Goal: Obtain resource: Download file/media

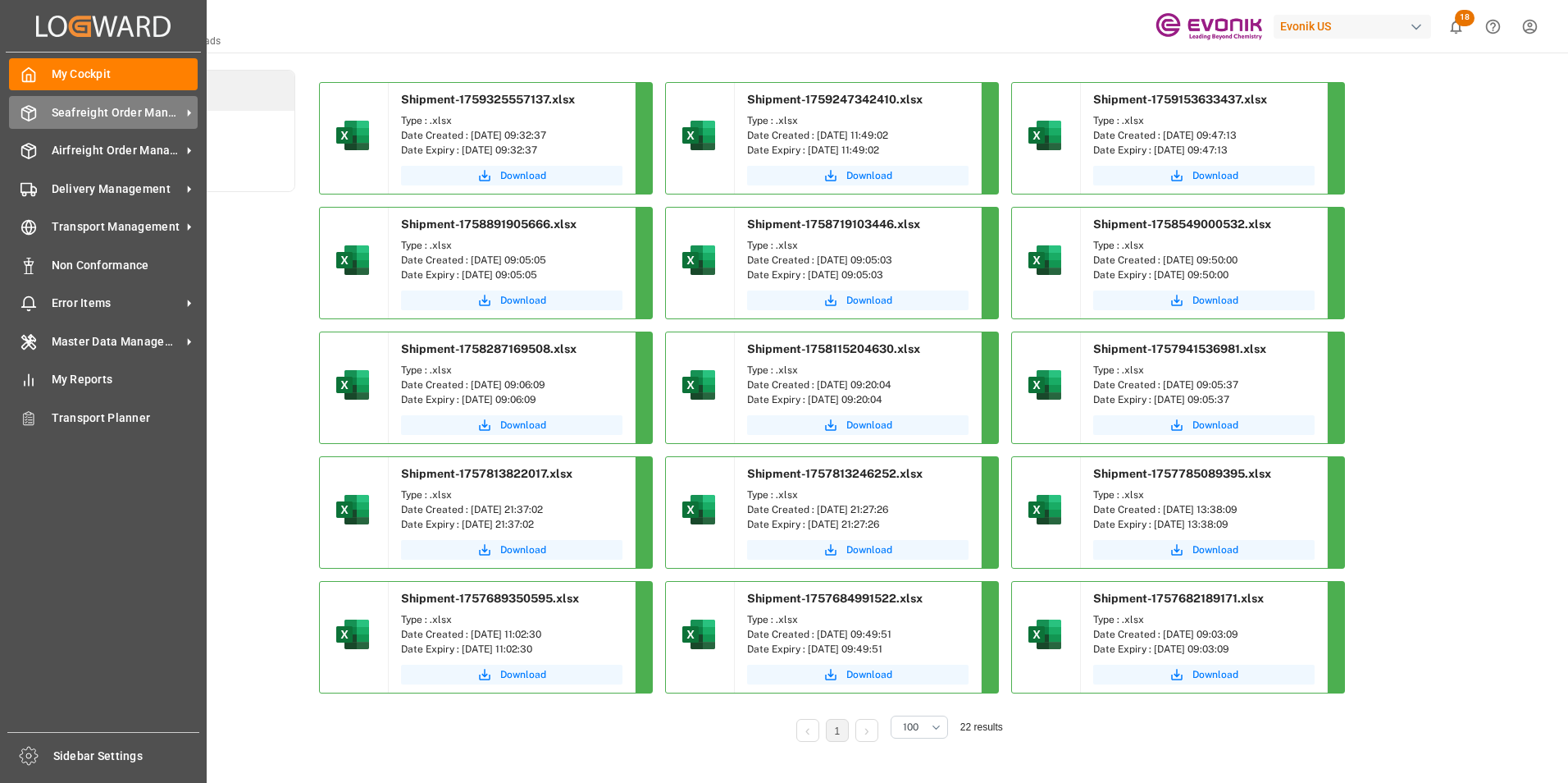
click at [97, 111] on span "Seafreight Order Management" at bounding box center [117, 113] width 130 height 17
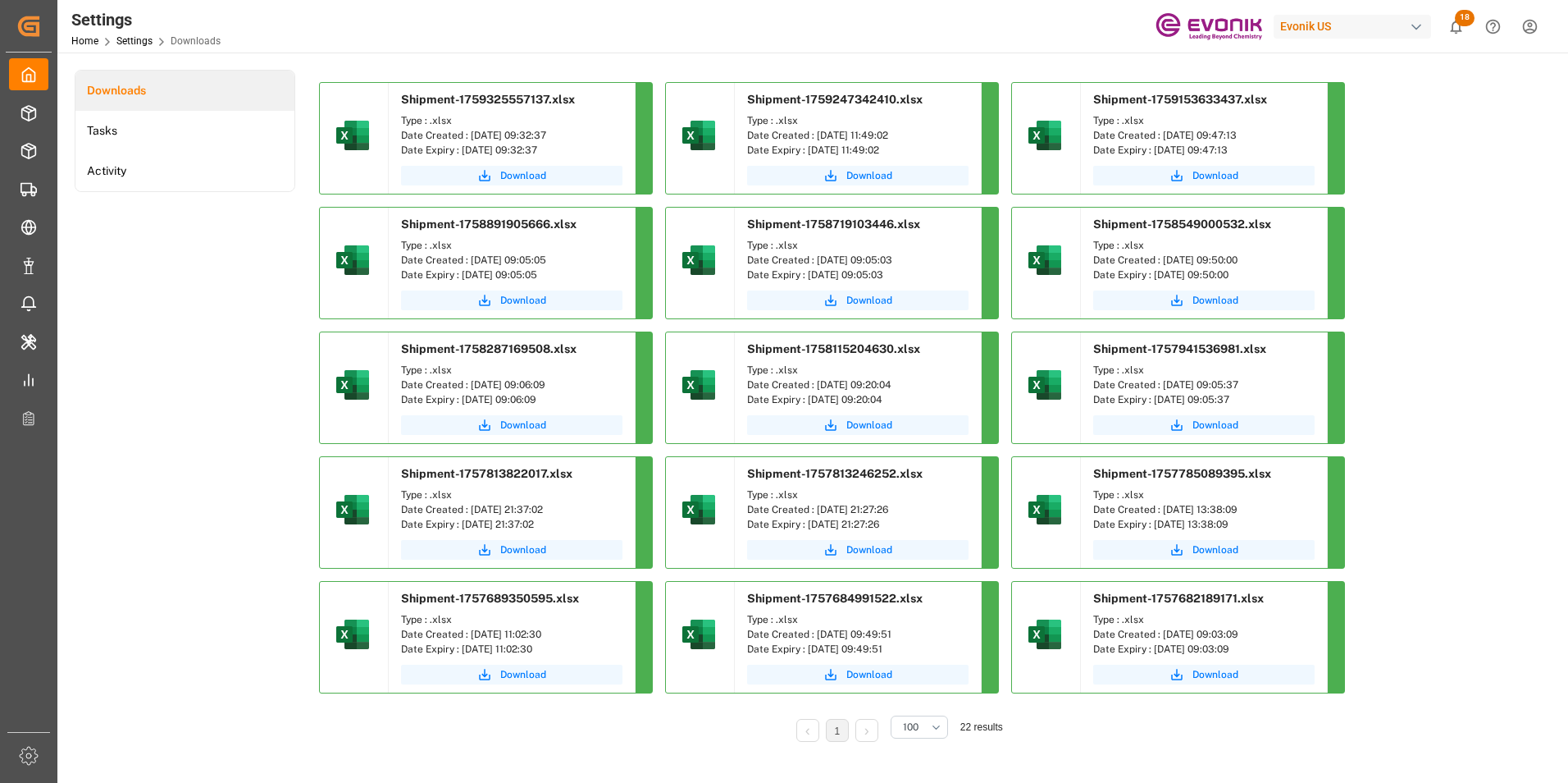
click at [576, 21] on div "Settings Home Settings Downloads Evonik US 18 Notifications Only show unread Al…" at bounding box center [807, 26] width 1522 height 53
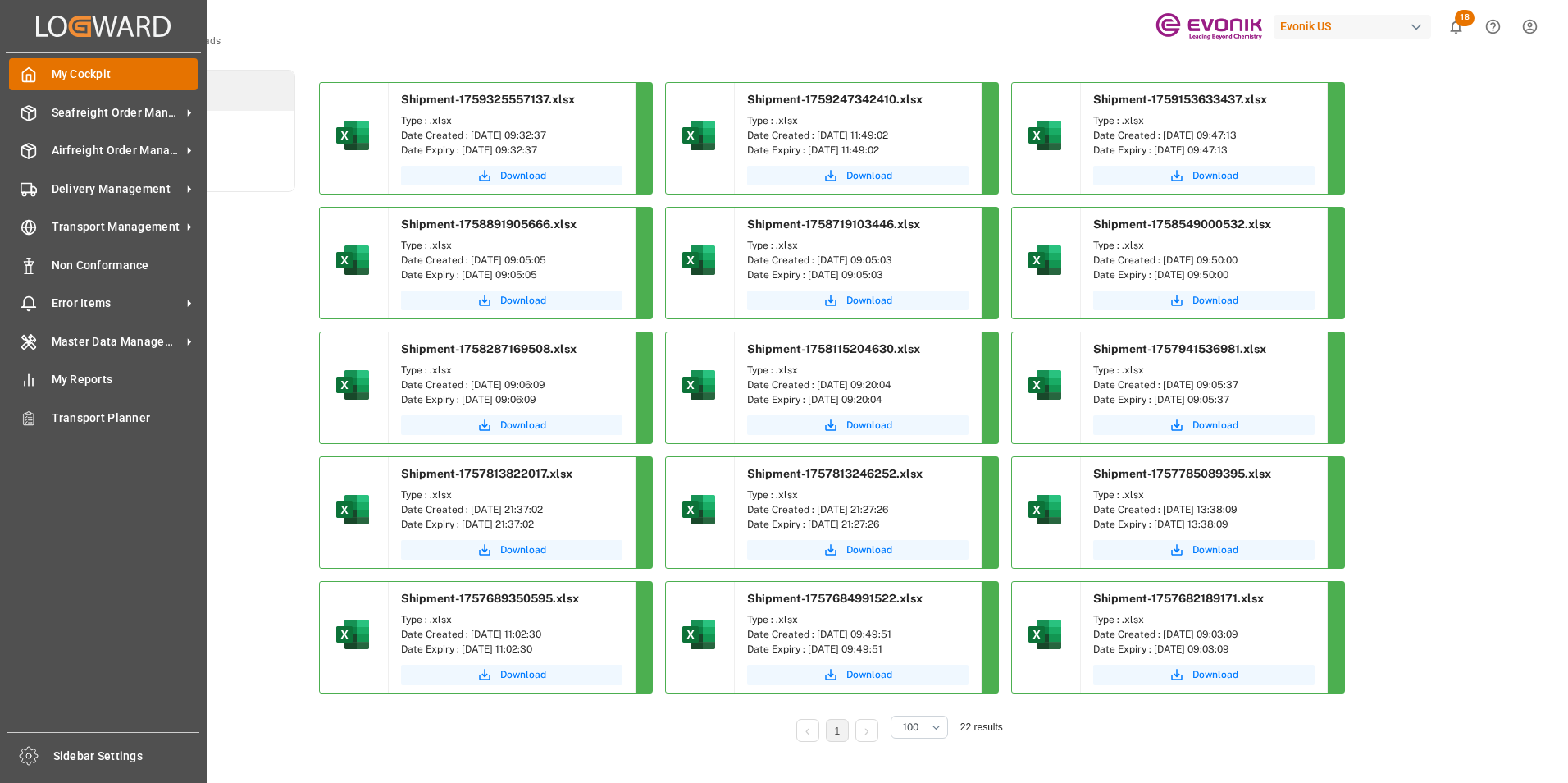
click at [33, 72] on icon at bounding box center [29, 75] width 12 height 14
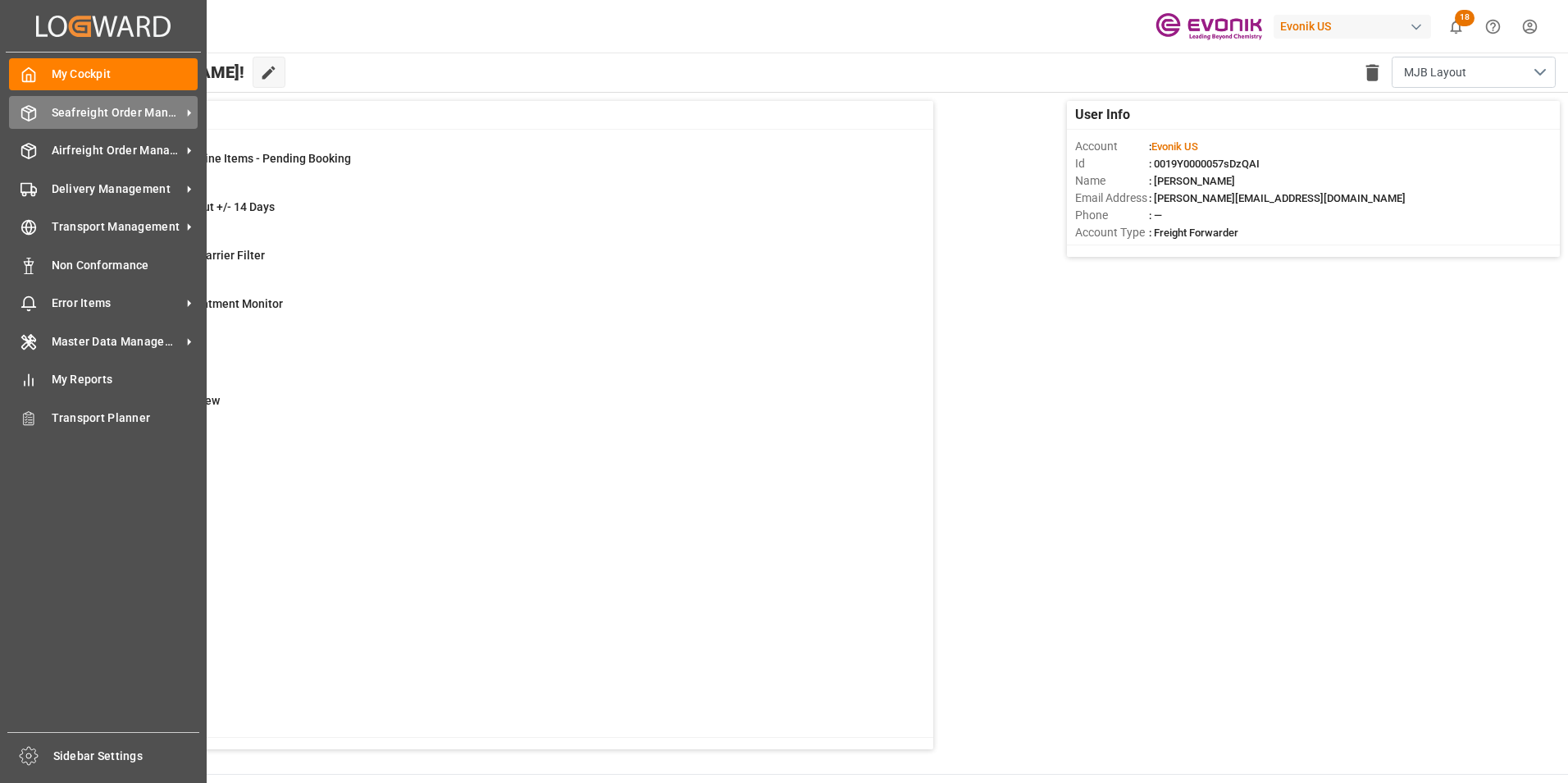
click at [105, 109] on span "Seafreight Order Management" at bounding box center [117, 113] width 130 height 17
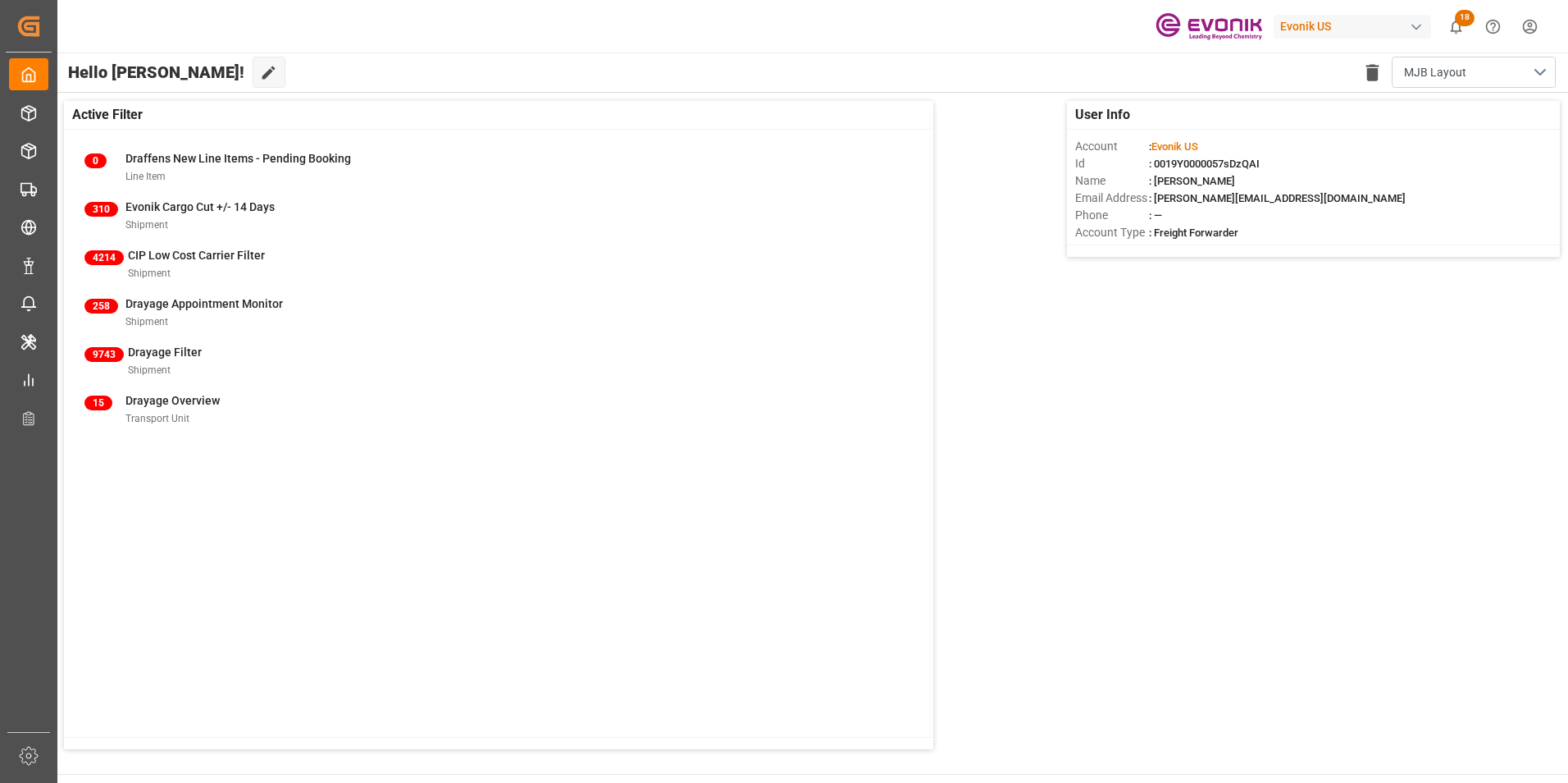
click at [418, 20] on div "Evonik US 18 Notifications Only show unread All Mark all categories read Downlo…" at bounding box center [807, 26] width 1522 height 53
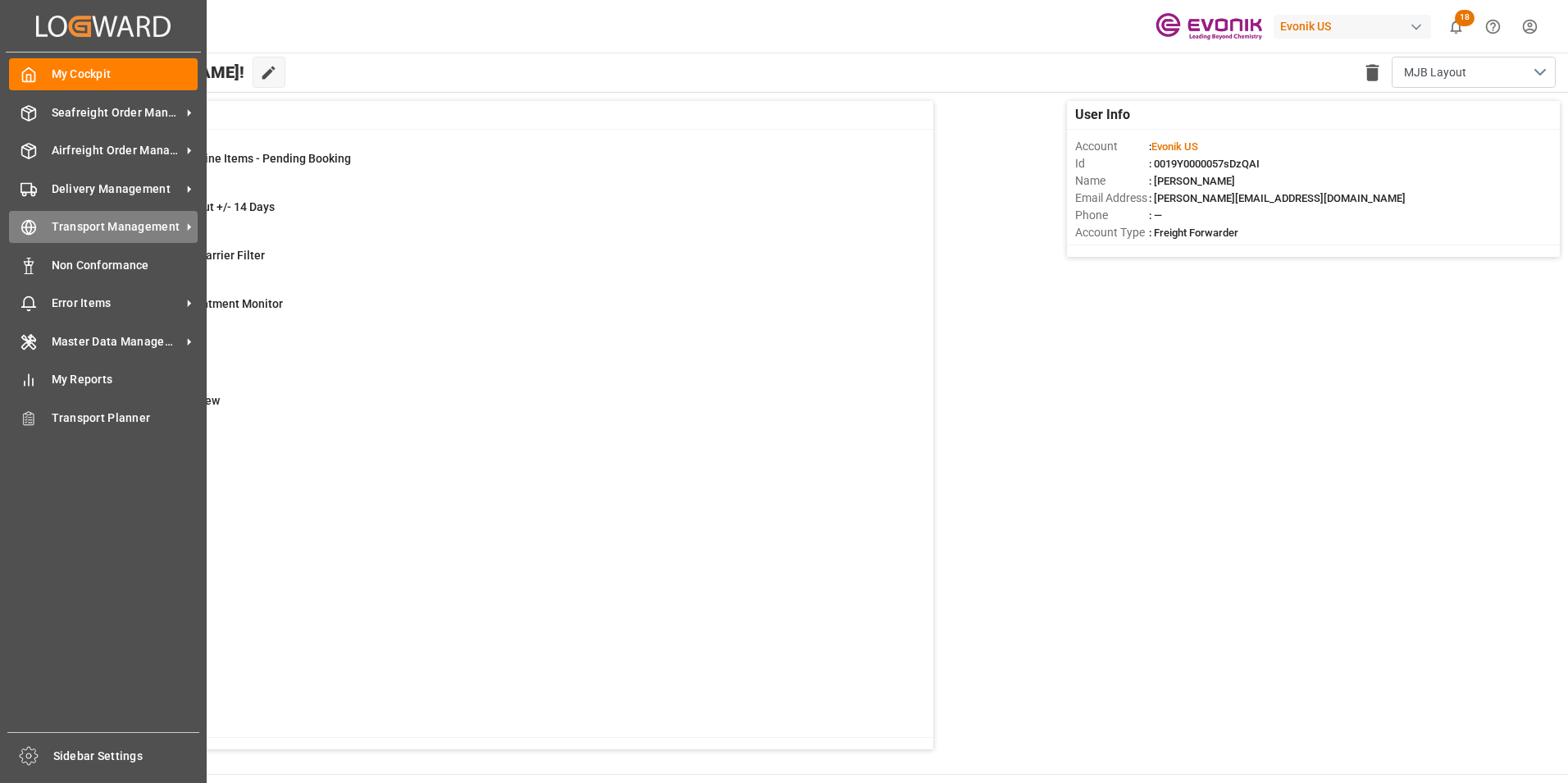
click at [118, 220] on span "Transport Management" at bounding box center [117, 226] width 130 height 17
click at [99, 225] on span "Transport Management" at bounding box center [117, 226] width 130 height 17
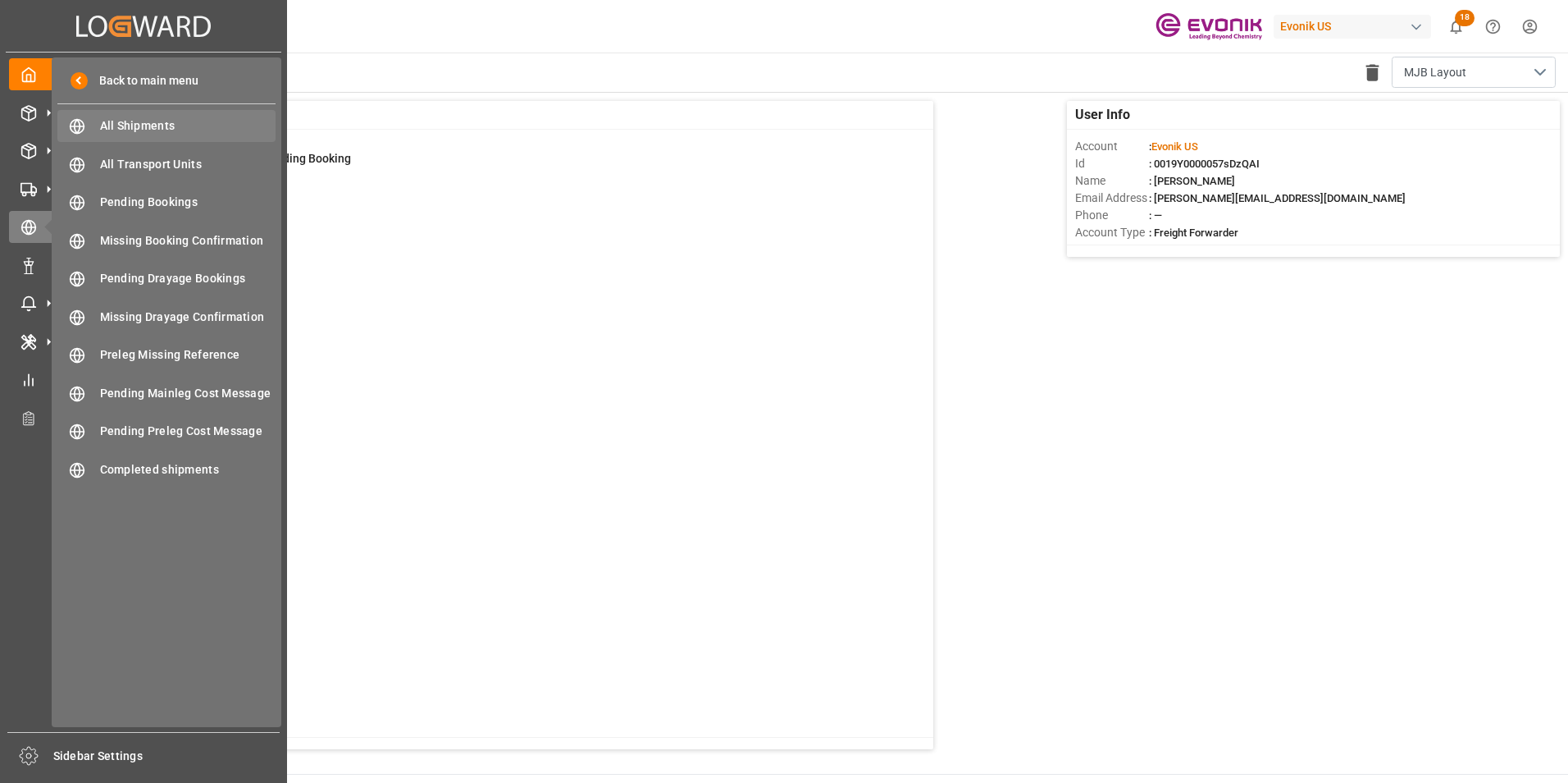
click at [144, 123] on span "All Shipments" at bounding box center [188, 126] width 176 height 17
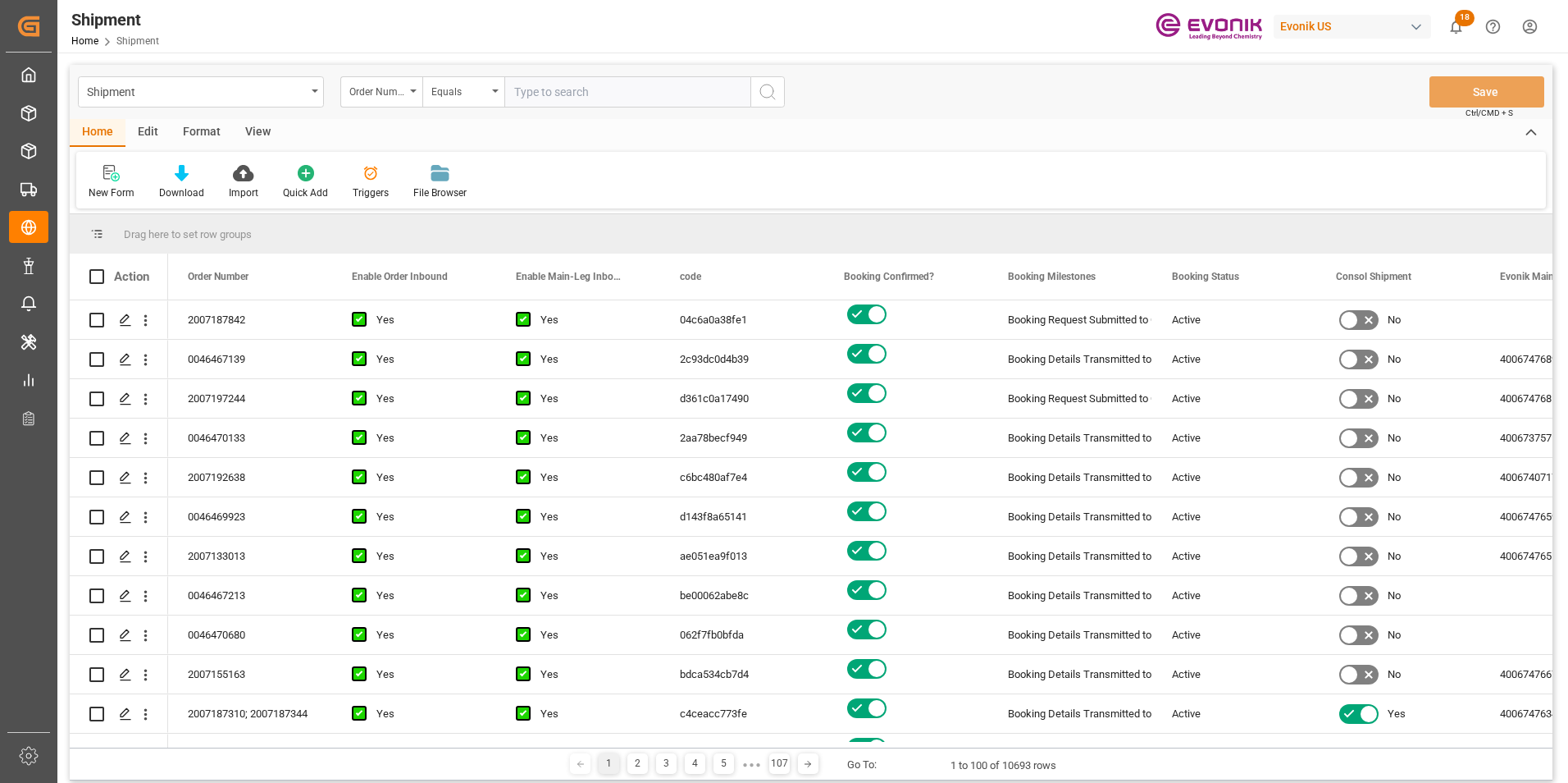
click at [651, 177] on div "New Form Download Import Quick Add Triggers File Browser" at bounding box center [812, 180] width 1470 height 57
click at [304, 274] on span at bounding box center [305, 276] width 15 height 15
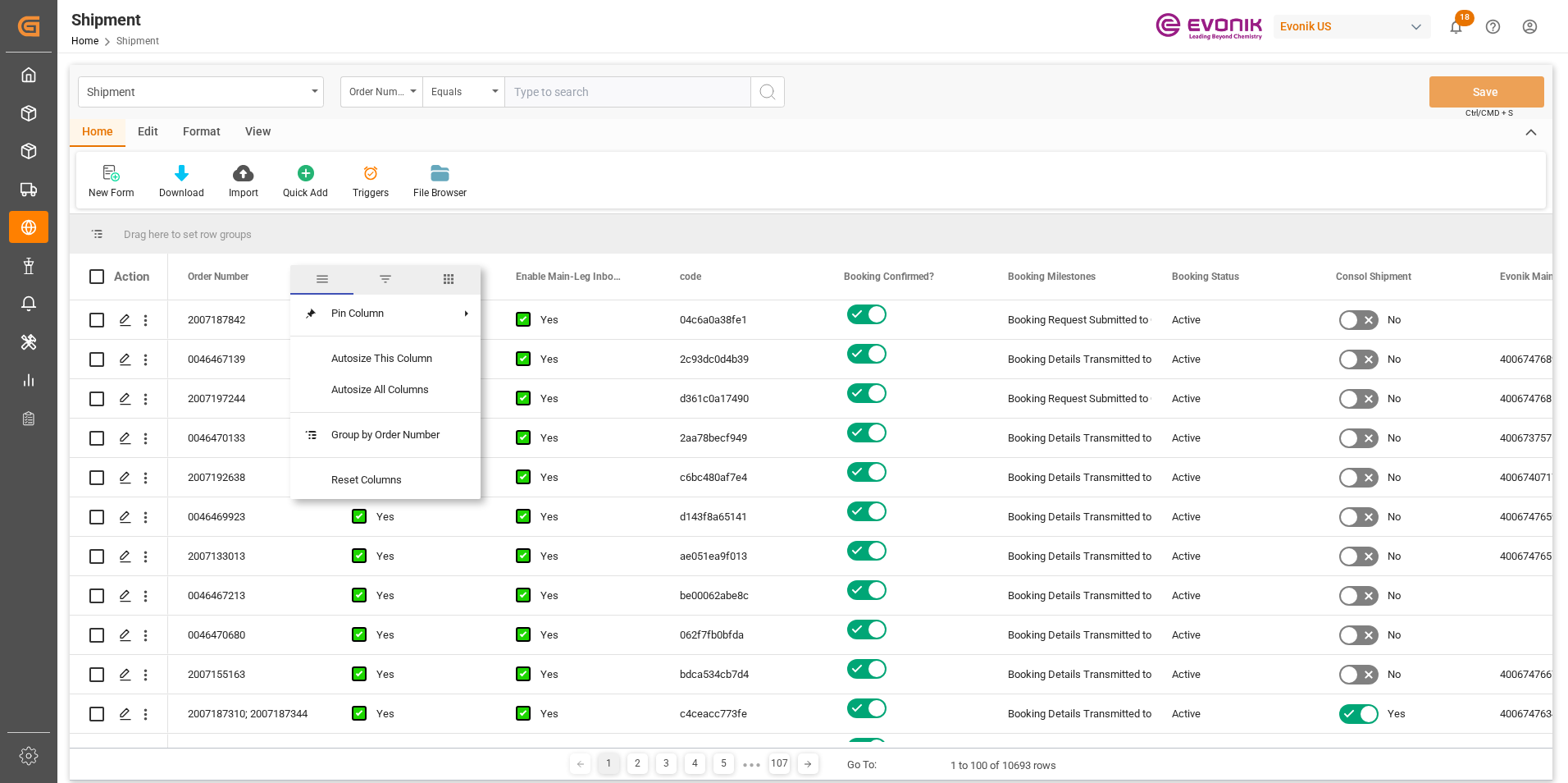
click at [453, 275] on span "columns" at bounding box center [449, 279] width 15 height 15
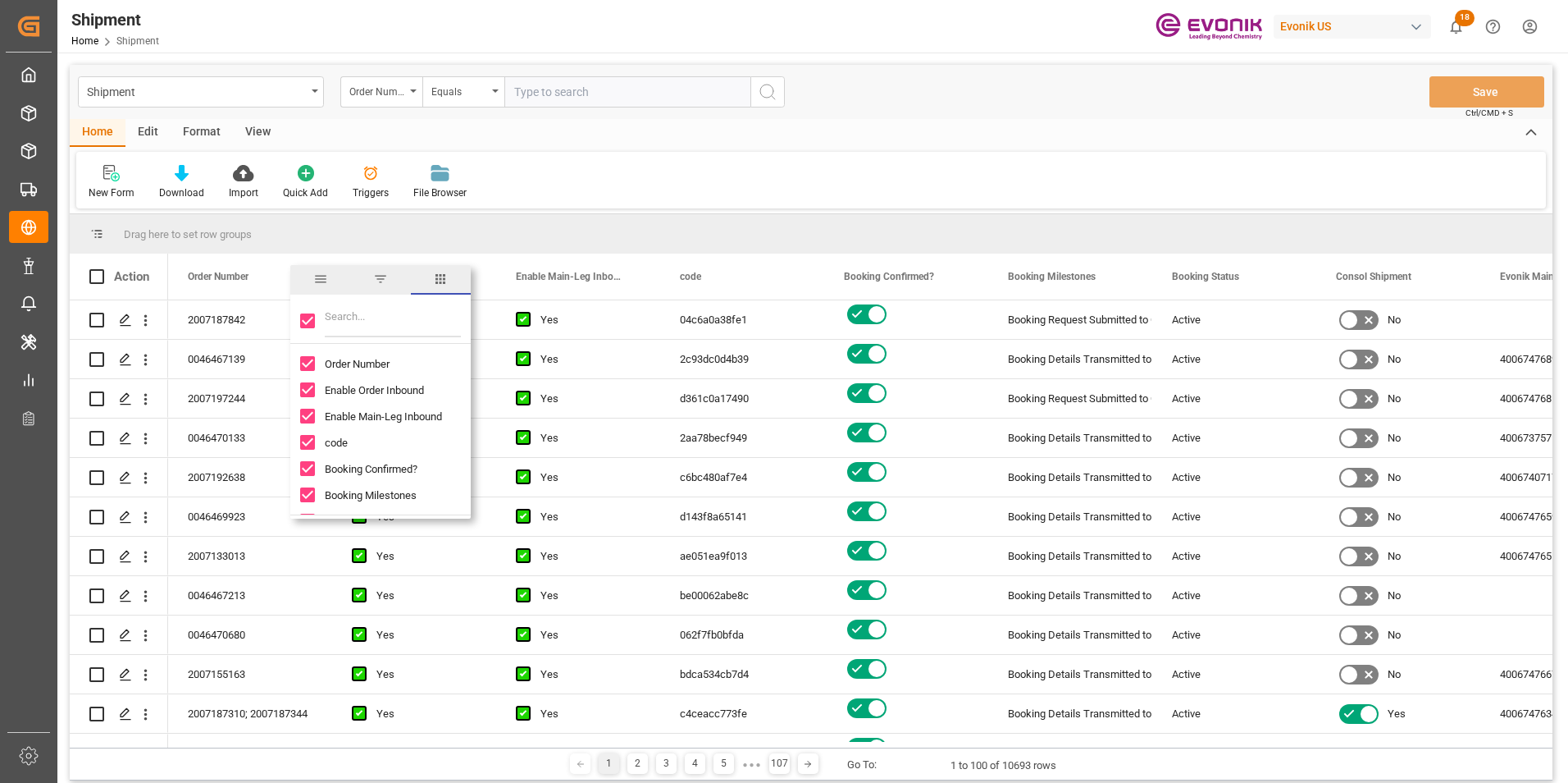
click at [307, 317] on input "Toggle Select All Columns" at bounding box center [308, 321] width 15 height 15
checkbox input "false"
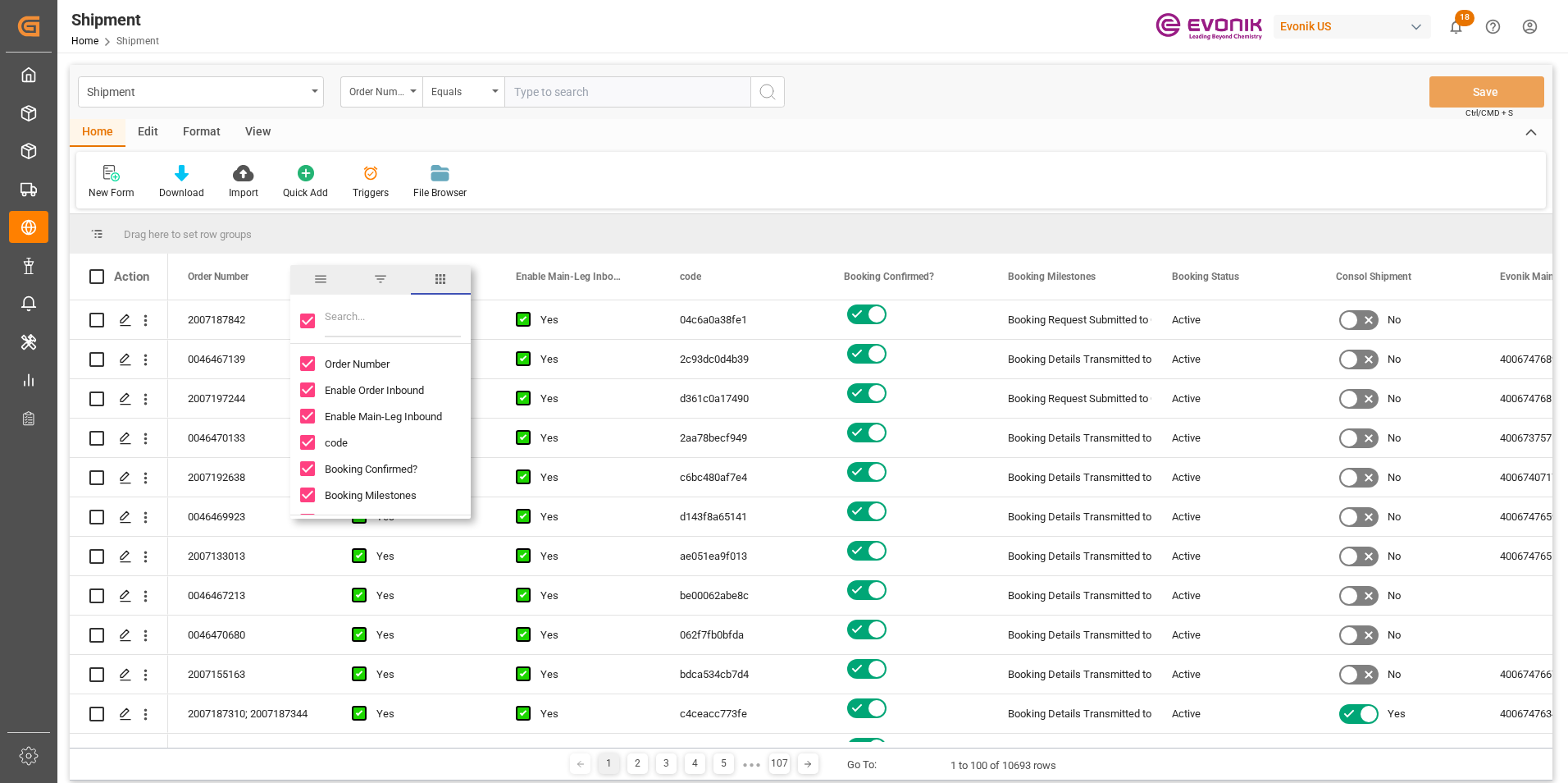
checkbox input "false"
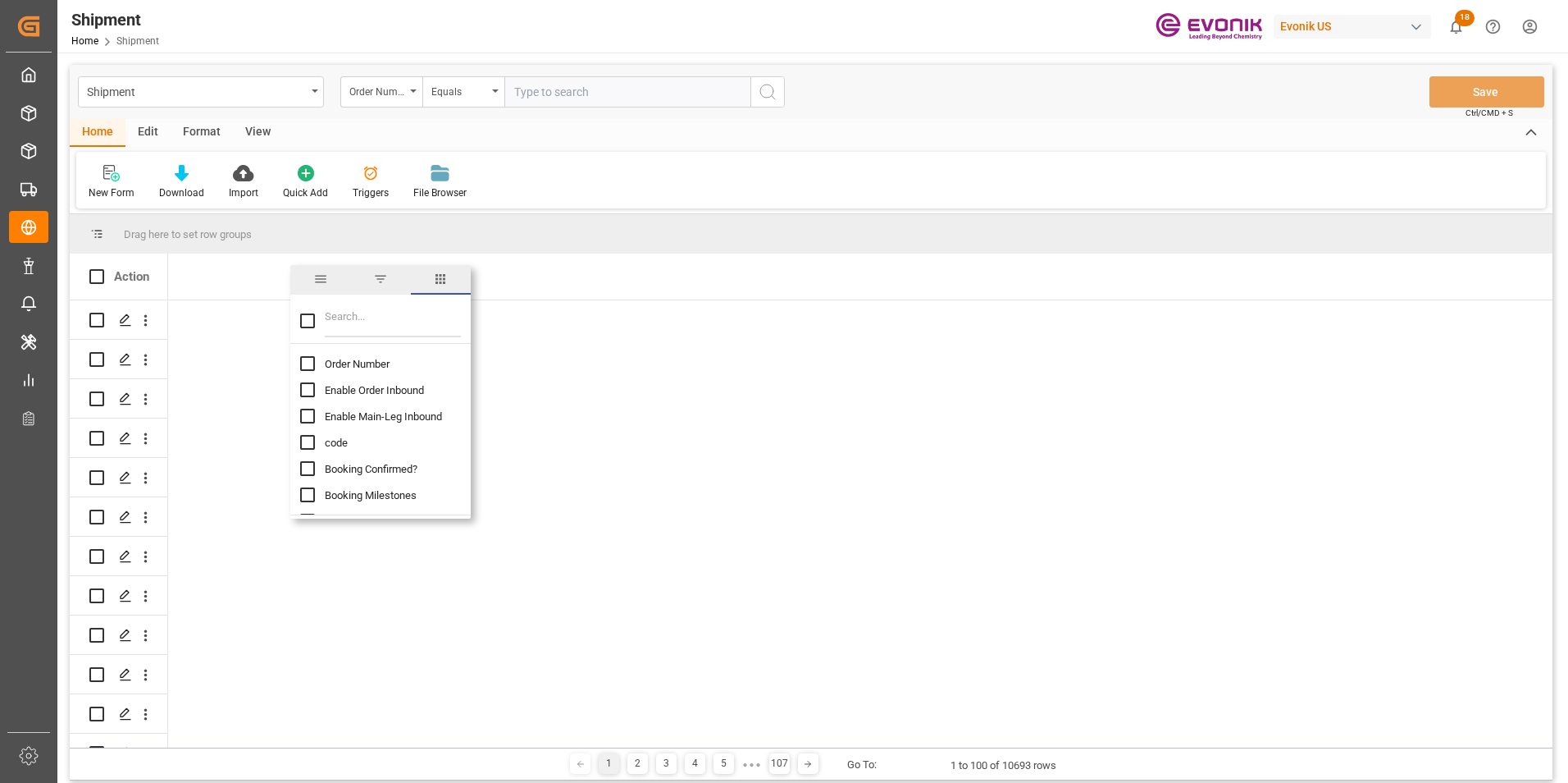
click at [308, 365] on input "Order Number column toggle visibility (hidden)" at bounding box center [308, 364] width 15 height 15
checkbox input "true"
checkbox input "false"
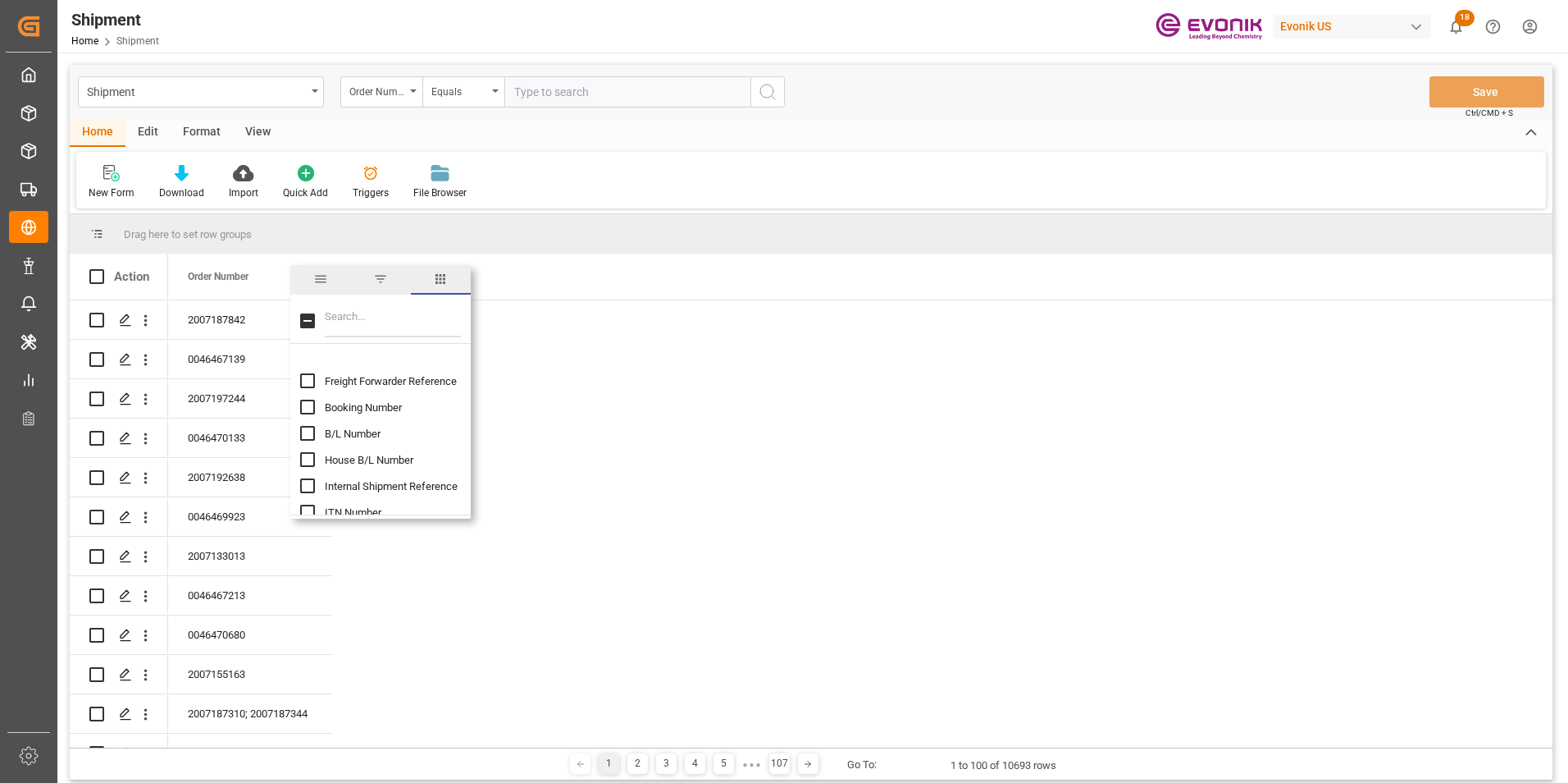
scroll to position [246, 0]
click at [308, 378] on input "Booking Number column toggle visibility (hidden)" at bounding box center [308, 380] width 15 height 15
checkbox input "true"
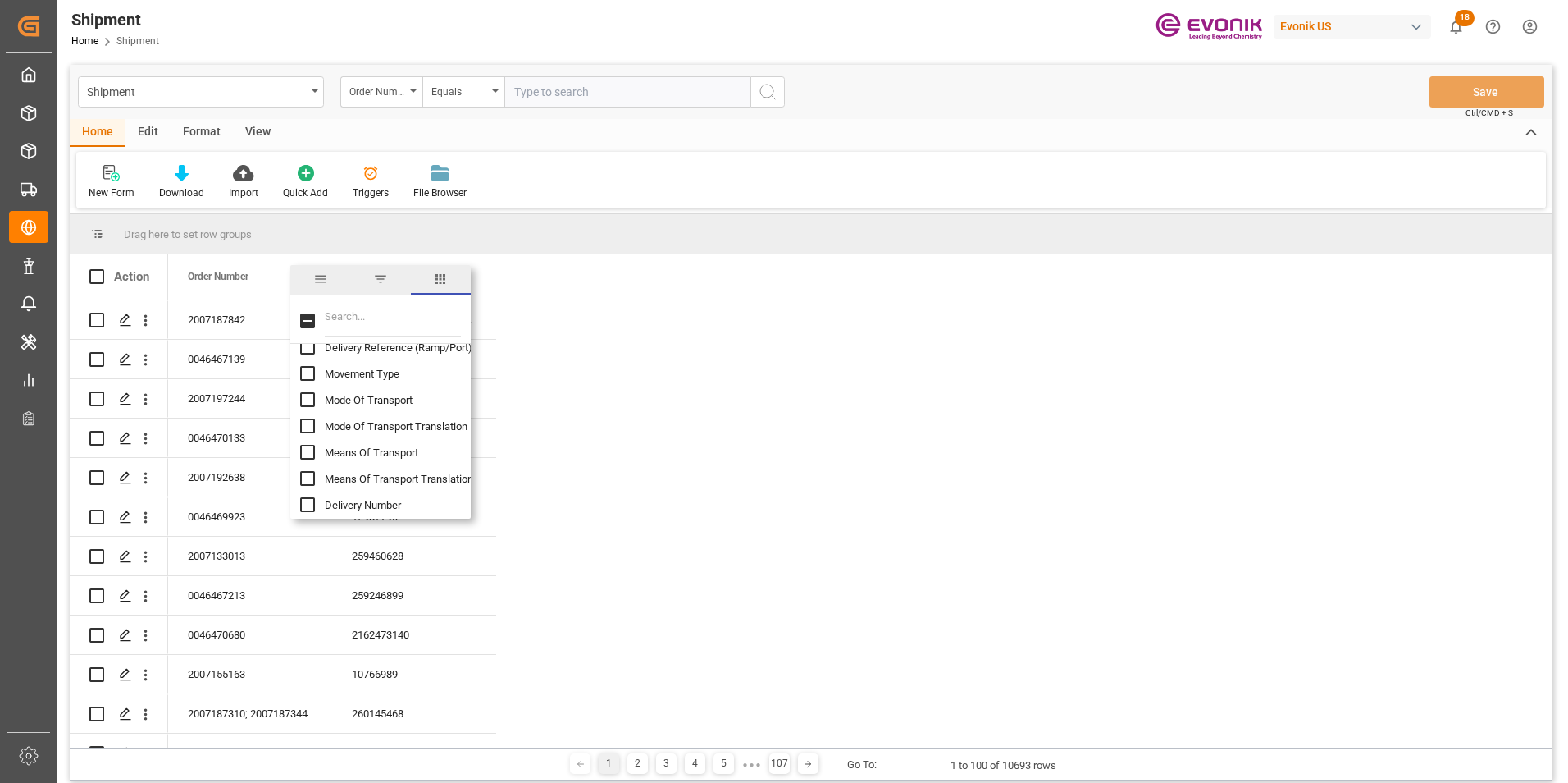
click at [306, 423] on input "Mode Of Transport Translation column toggle visibility (hidden)" at bounding box center [308, 426] width 15 height 15
checkbox input "true"
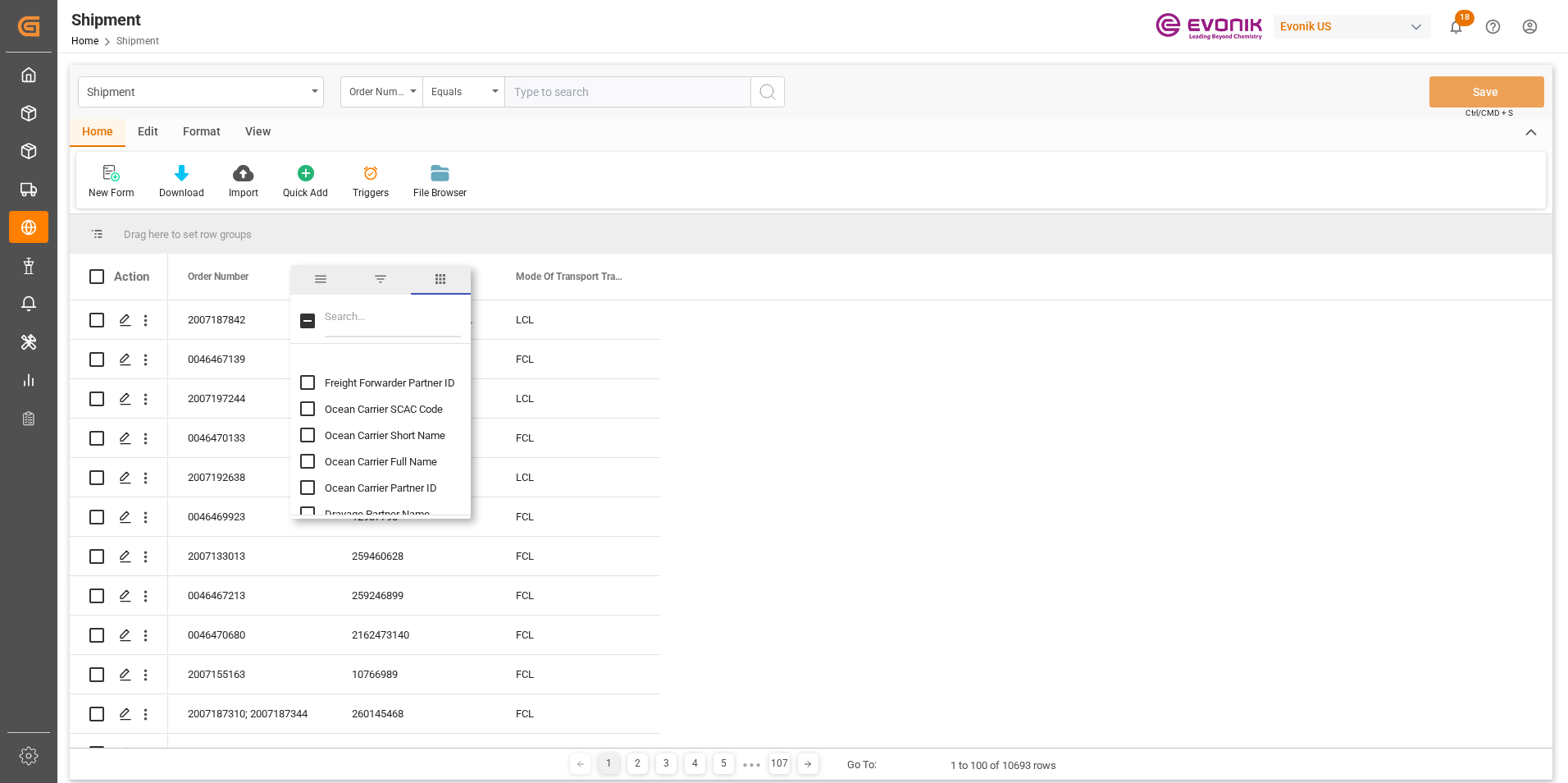
scroll to position [902, 0]
click at [305, 409] on input "Ocean Carrier Short Name column toggle visibility (hidden)" at bounding box center [308, 406] width 15 height 15
checkbox input "true"
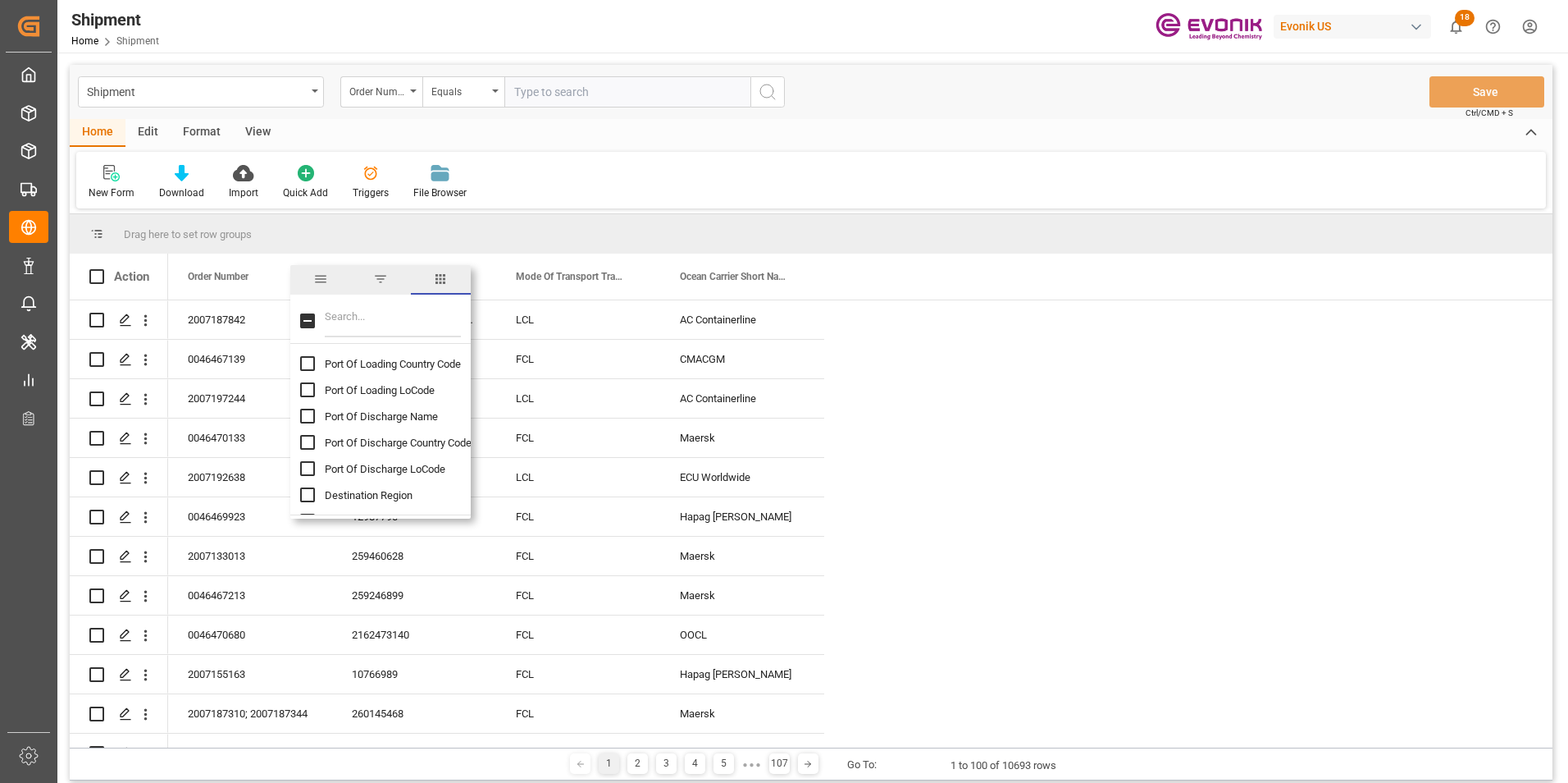
scroll to position [1395, 0]
click at [308, 465] on input "Initial Vessel Name column toggle visibility (hidden)" at bounding box center [308, 466] width 15 height 15
checkbox input "true"
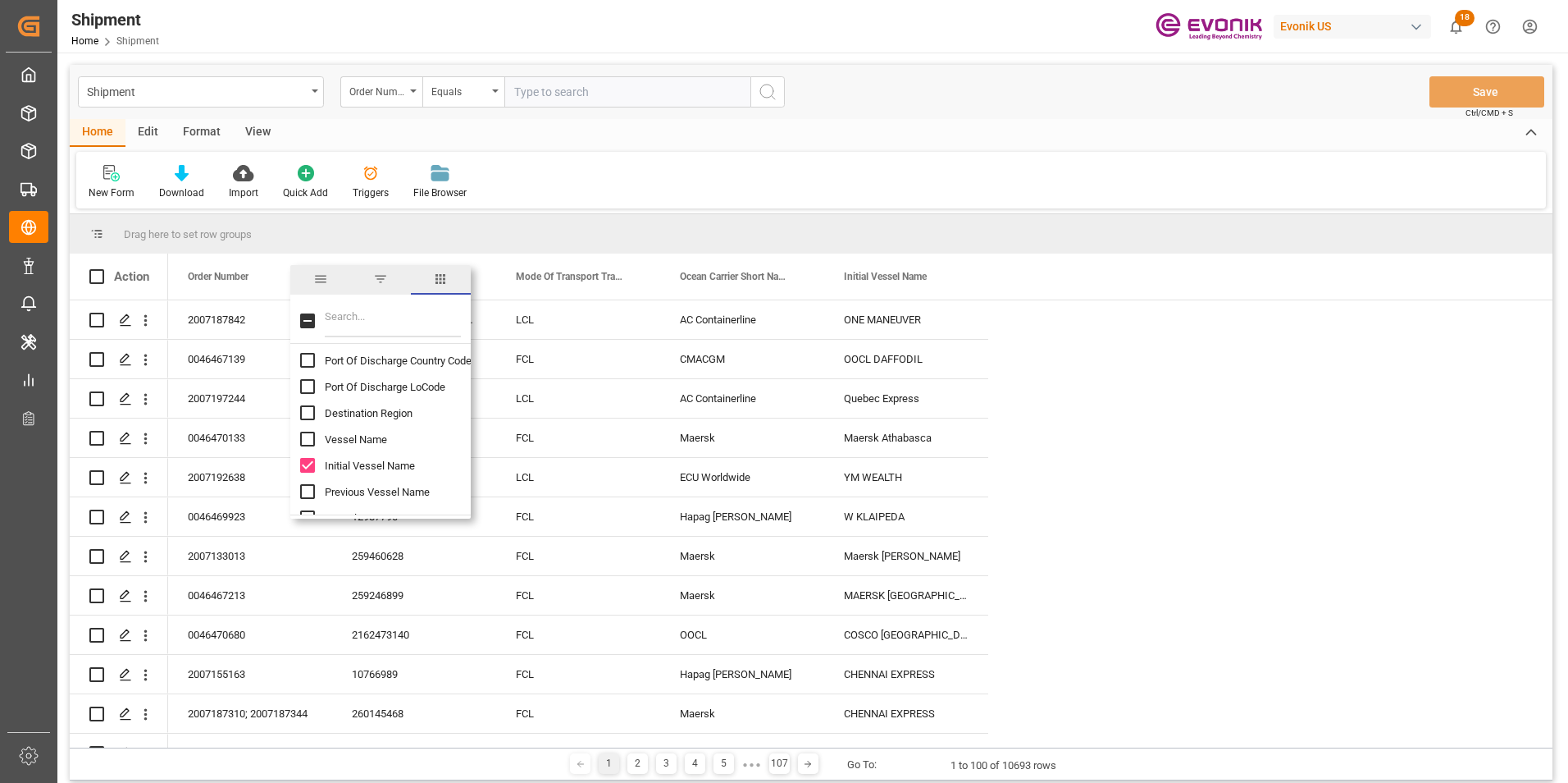
drag, startPoint x: 308, startPoint y: 493, endPoint x: 331, endPoint y: 474, distance: 29.8
click at [308, 493] on input "Previous Vessel Name column toggle visibility (hidden)" at bounding box center [308, 492] width 15 height 15
checkbox input "true"
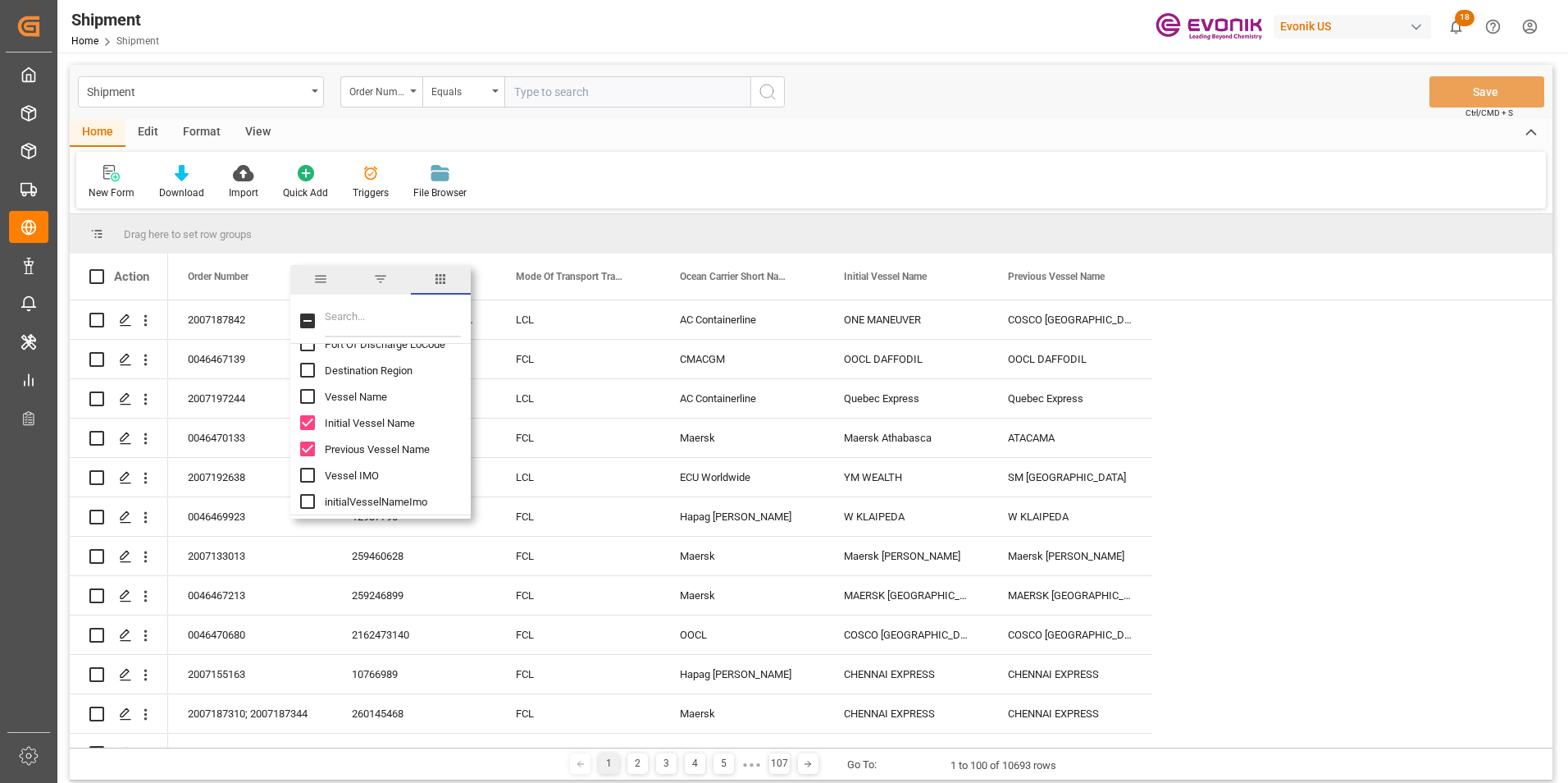
scroll to position [1477, 0]
click at [307, 351] on input "Vessel Name column toggle visibility (hidden)" at bounding box center [308, 357] width 15 height 15
checkbox input "true"
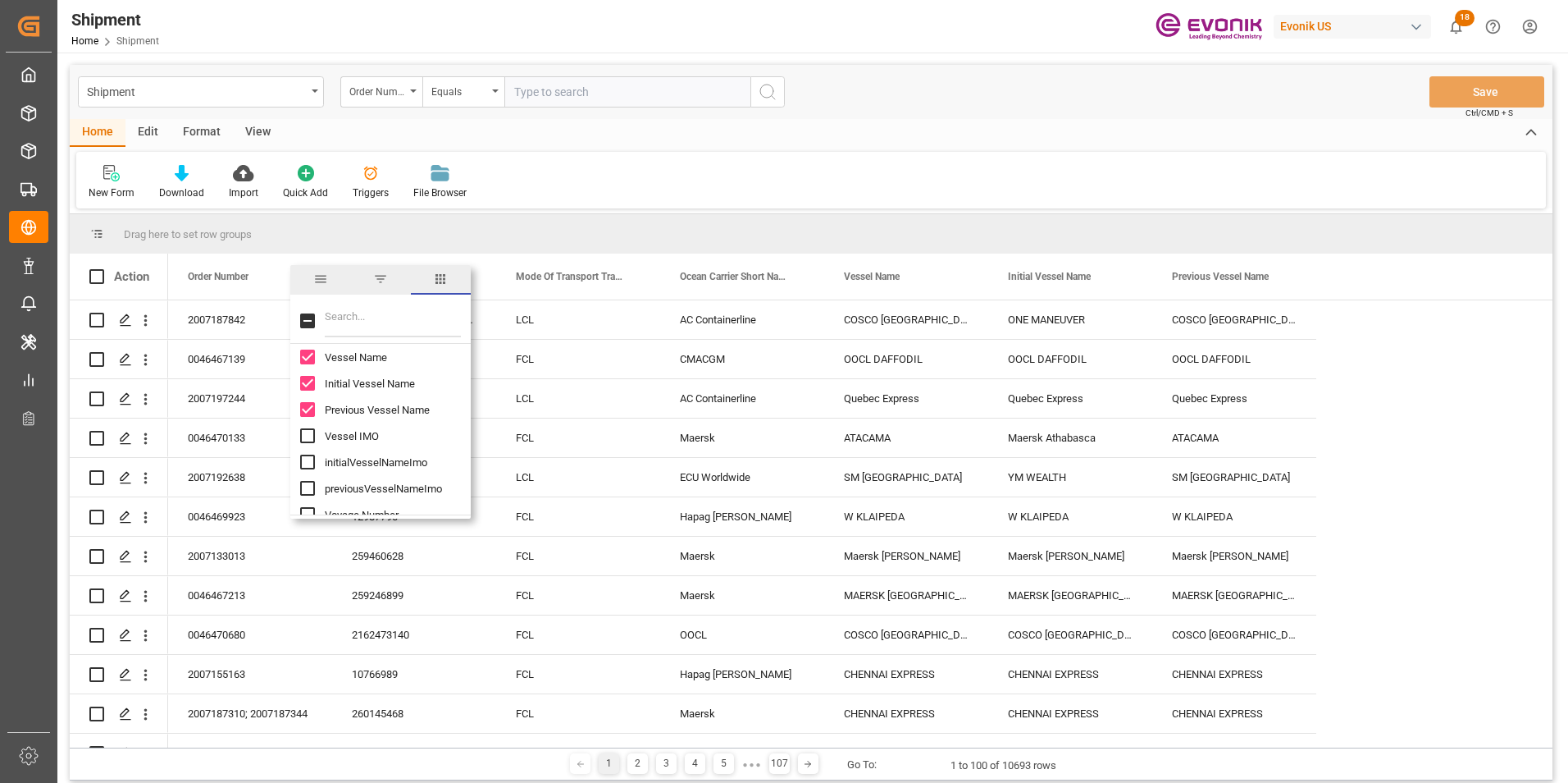
scroll to position [1559, 0]
click at [309, 459] on input "Estimated Time Of Departure (ETD) column toggle visibility (hidden)" at bounding box center [308, 459] width 15 height 15
checkbox input "true"
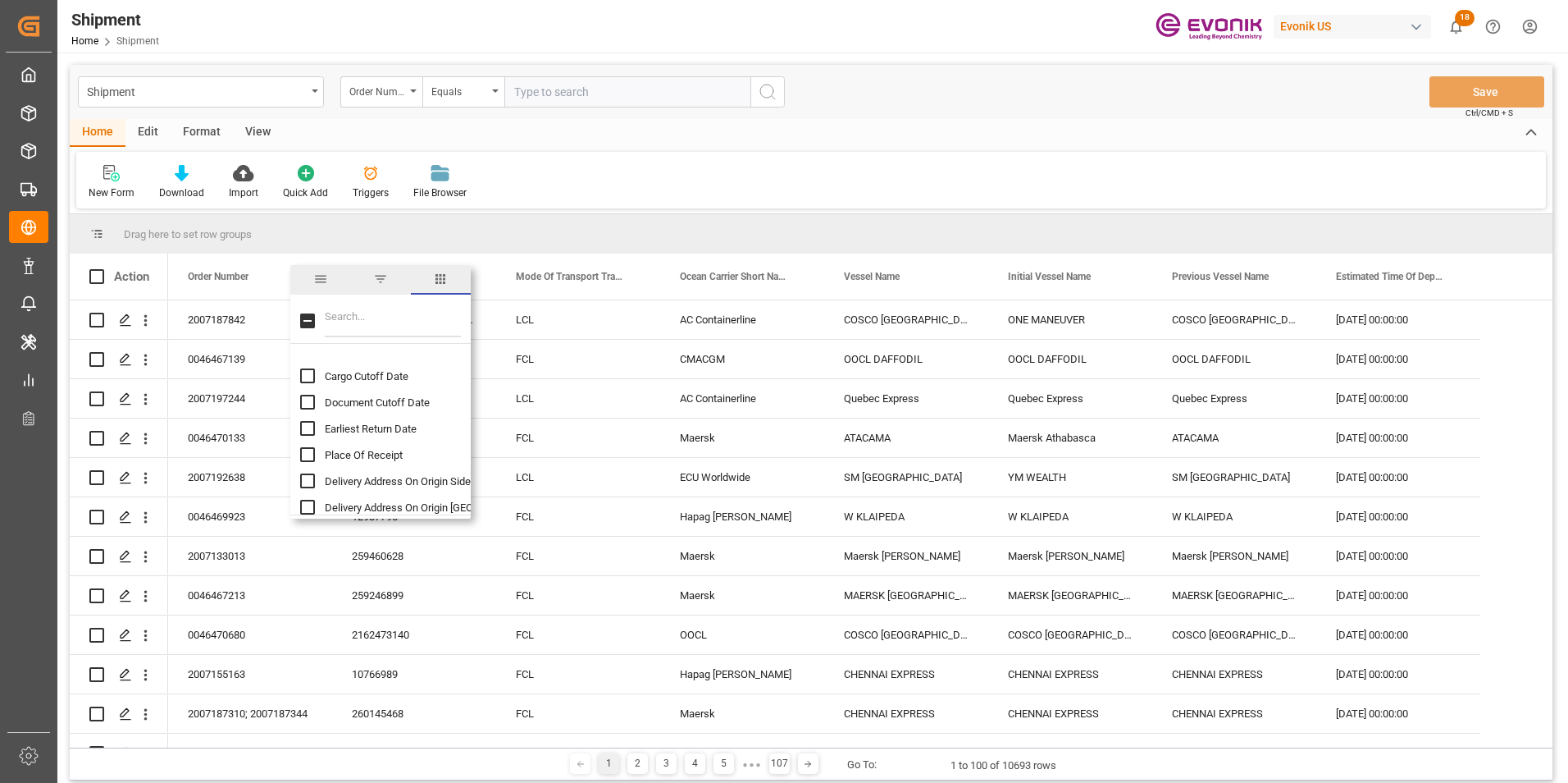
scroll to position [1723, 0]
click at [307, 426] on input "Place Of Receipt column toggle visibility (hidden)" at bounding box center [308, 426] width 15 height 15
checkbox input "true"
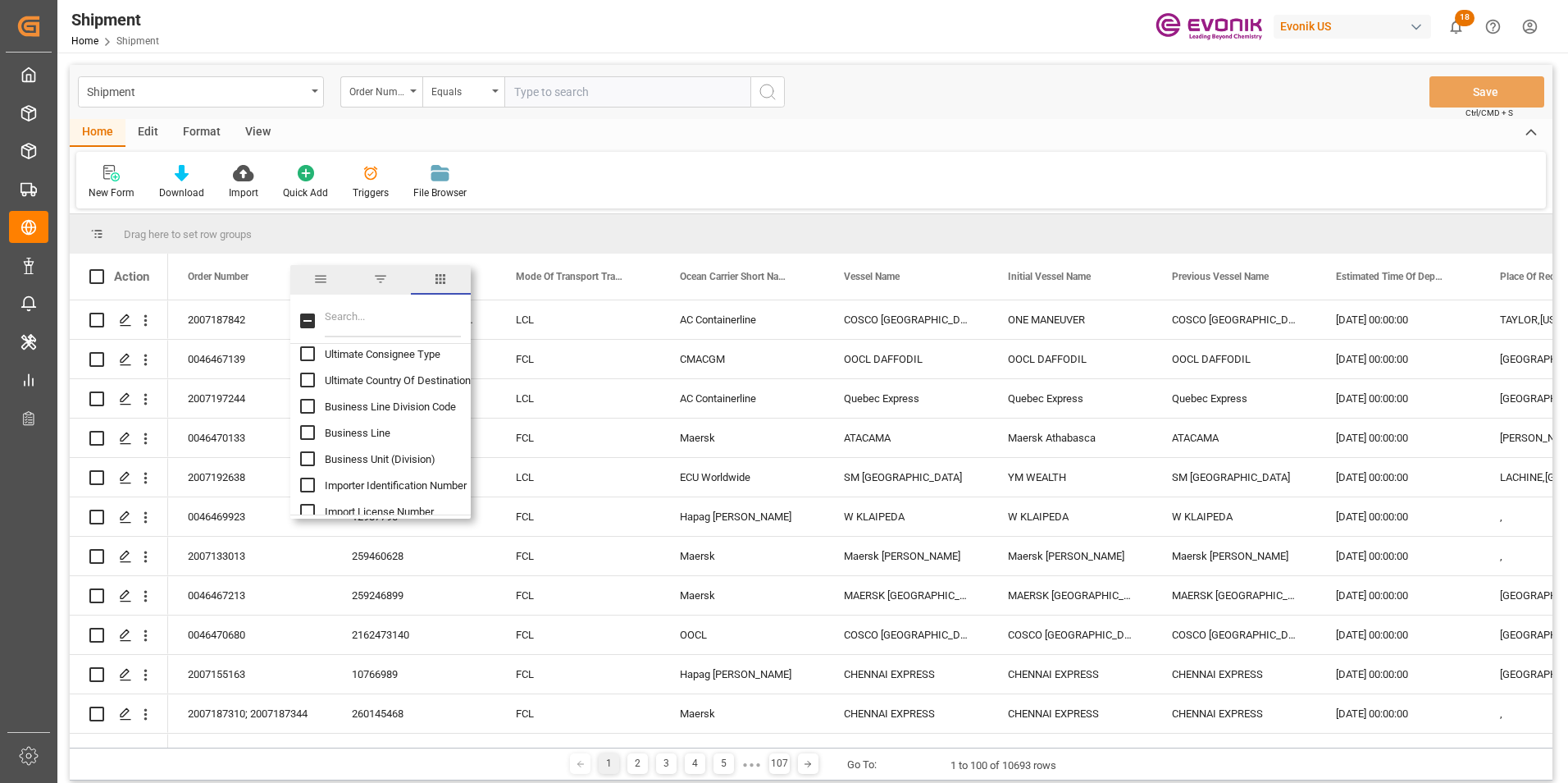
click at [303, 429] on input "Business Line column toggle visibility (hidden)" at bounding box center [308, 433] width 15 height 15
checkbox input "true"
click at [299, 390] on div "Business Line Shipper Phone Number Ship From Partner ID Ship From Name Ship Fro…" at bounding box center [380, 731] width 180 height 7325
click at [308, 387] on input "Ship From Partner ID column toggle visibility (hidden)" at bounding box center [308, 390] width 15 height 15
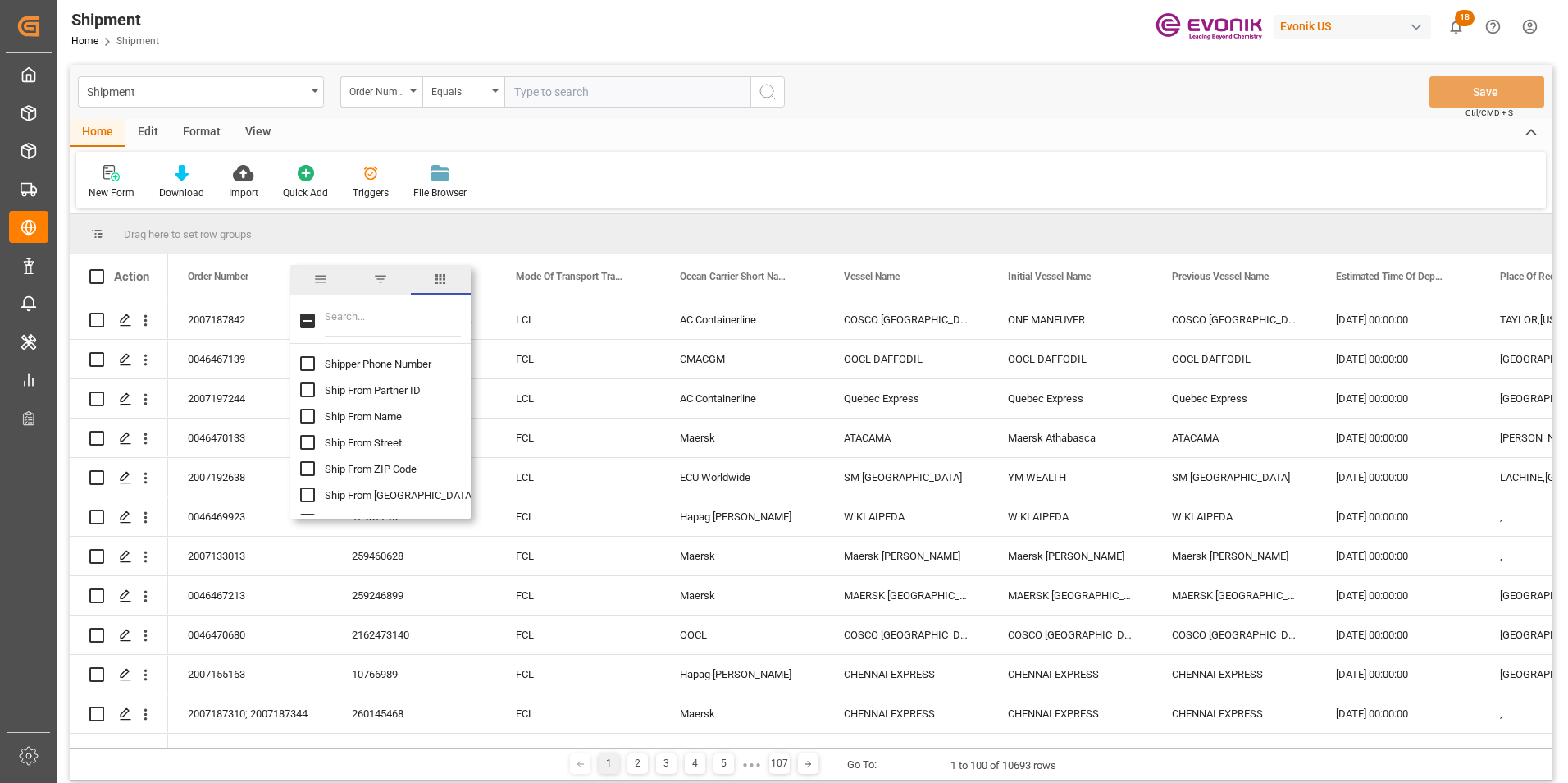
checkbox input "true"
click at [310, 412] on input "Ship From City column toggle visibility (hidden)" at bounding box center [308, 413] width 15 height 15
checkbox input "true"
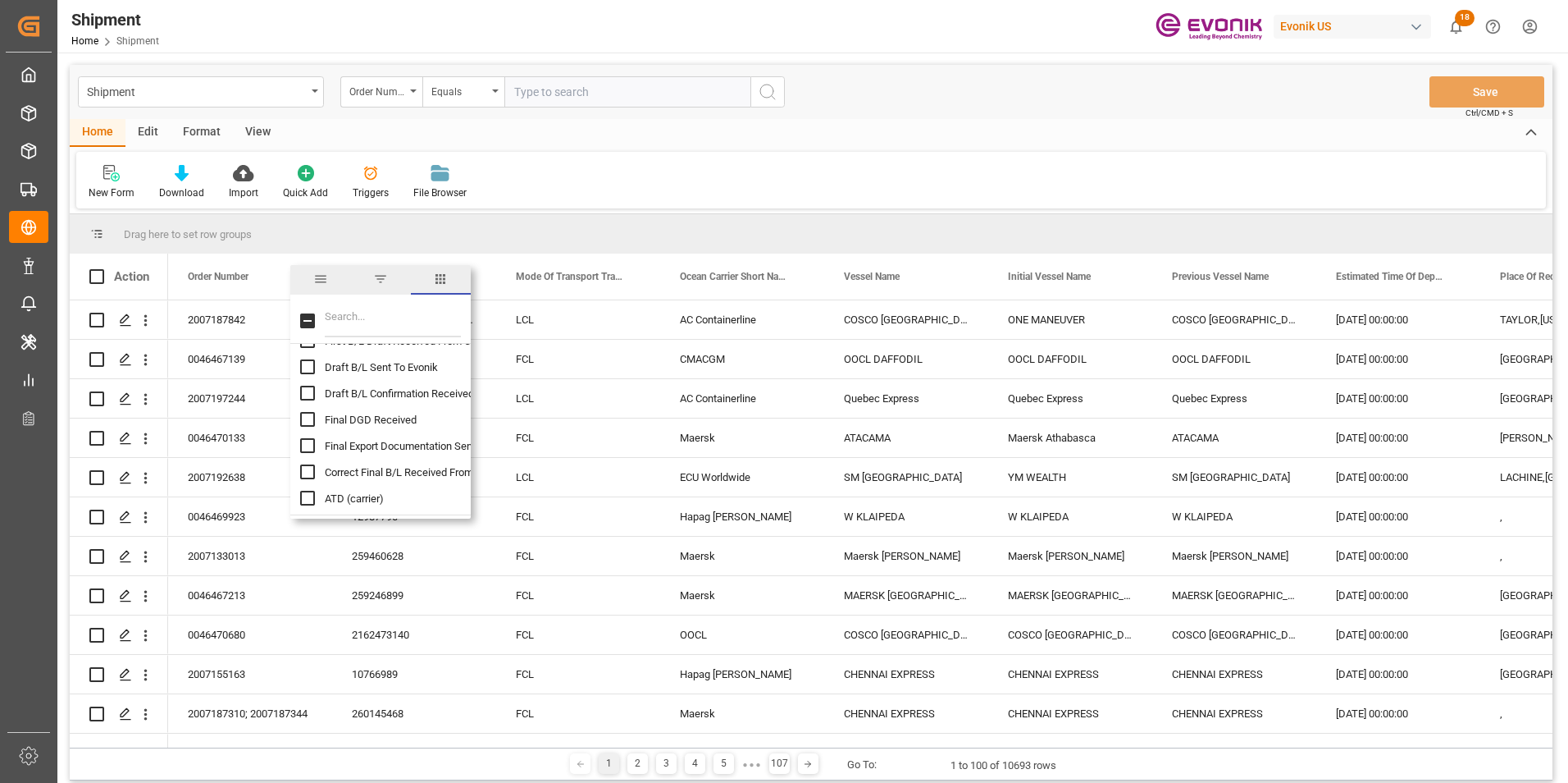
click at [311, 497] on input "ATD (carrier) column toggle visibility (hidden)" at bounding box center [308, 498] width 15 height 15
checkbox input "true"
click at [303, 466] on input "Vessel Roll Count column toggle visibility (hidden)" at bounding box center [308, 469] width 15 height 15
checkbox input "true"
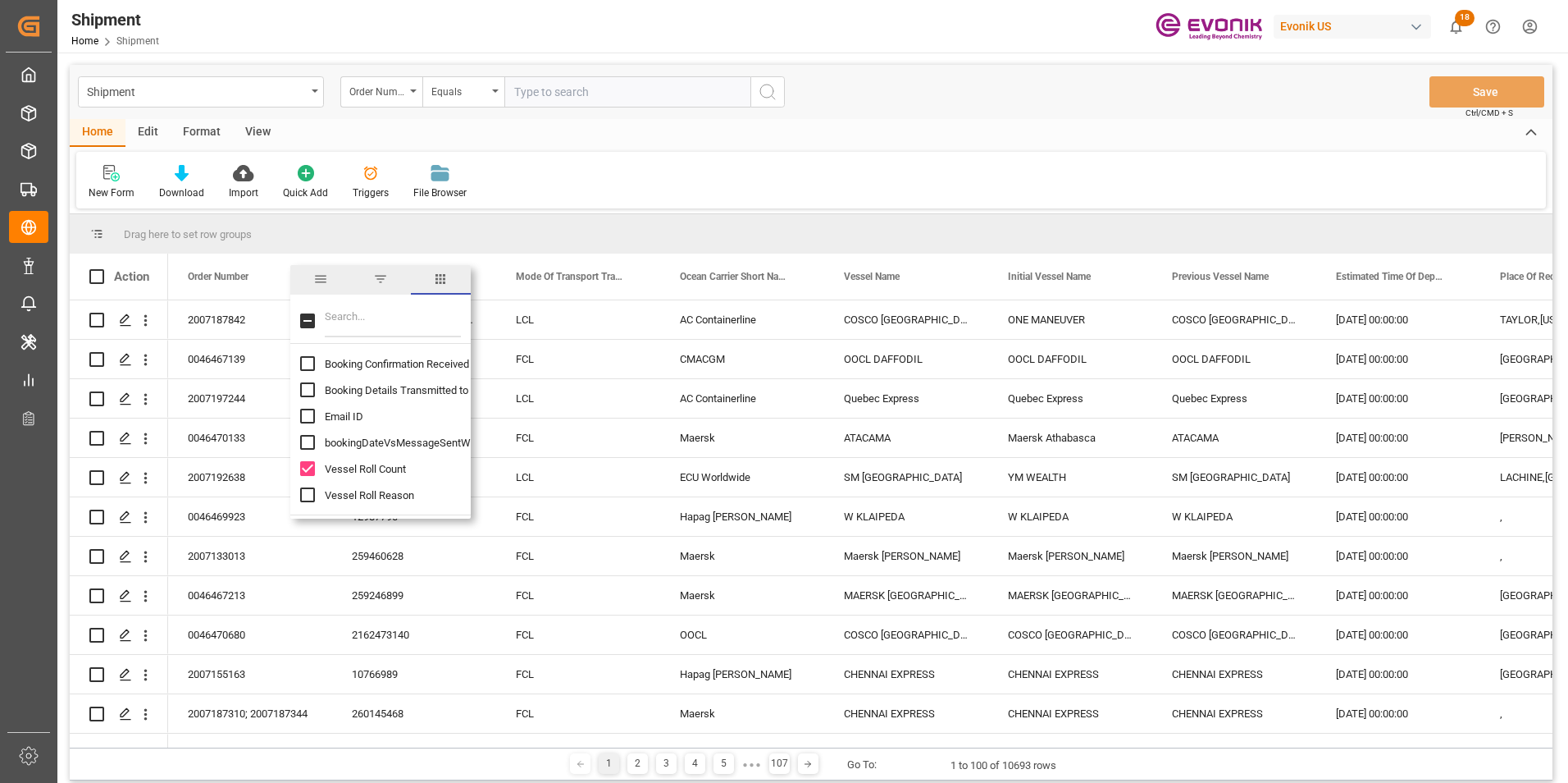
click at [307, 493] on input "Vessel Roll Reason column toggle visibility (hidden)" at bounding box center [308, 495] width 15 height 15
checkbox input "true"
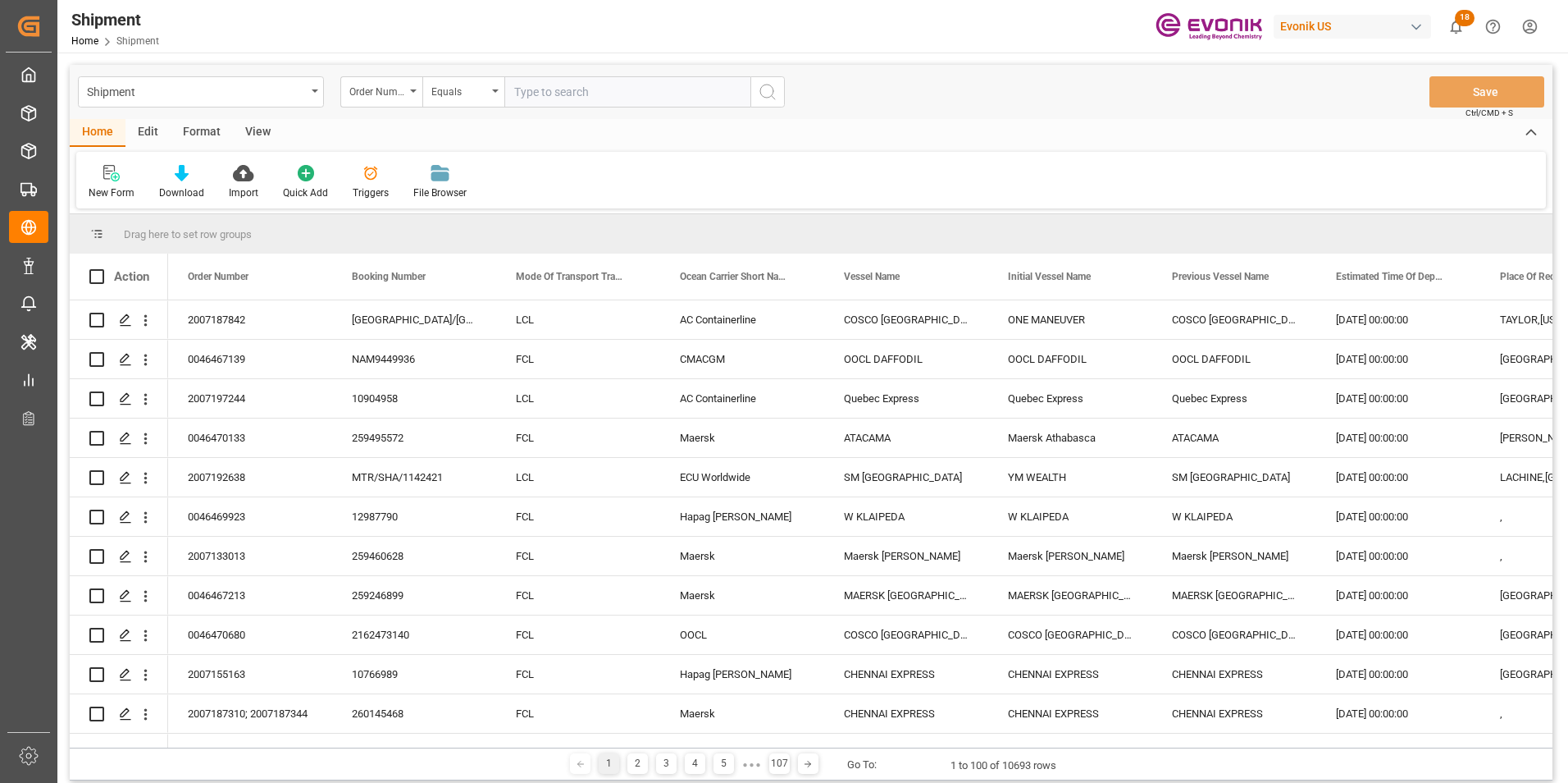
click at [673, 165] on div "New Form Download Import Quick Add Triggers File Browser" at bounding box center [812, 180] width 1470 height 57
click at [178, 169] on icon at bounding box center [181, 174] width 14 height 16
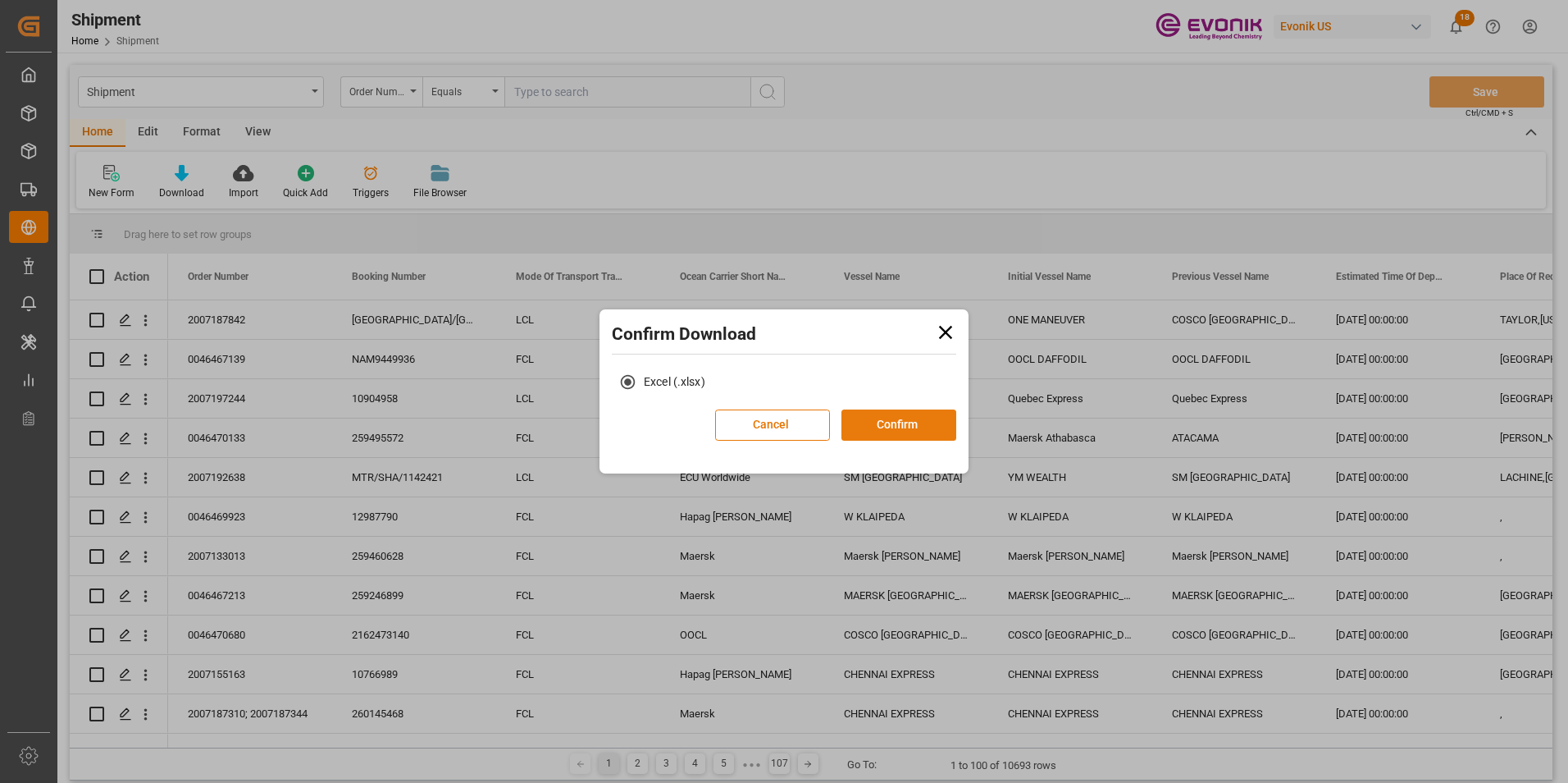
click at [934, 431] on button "Confirm" at bounding box center [899, 425] width 115 height 31
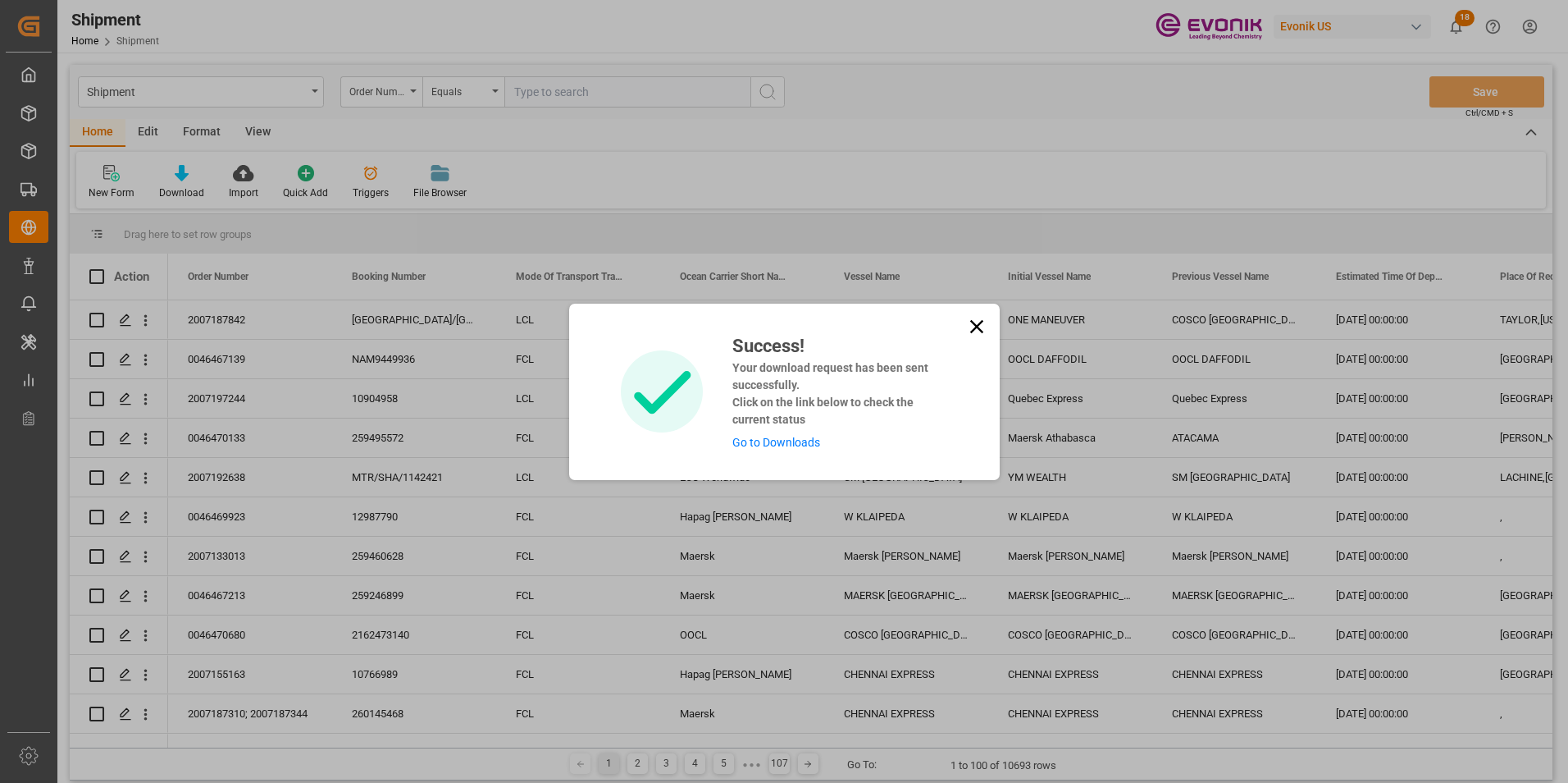
click at [768, 443] on link "Go to Downloads" at bounding box center [776, 442] width 88 height 13
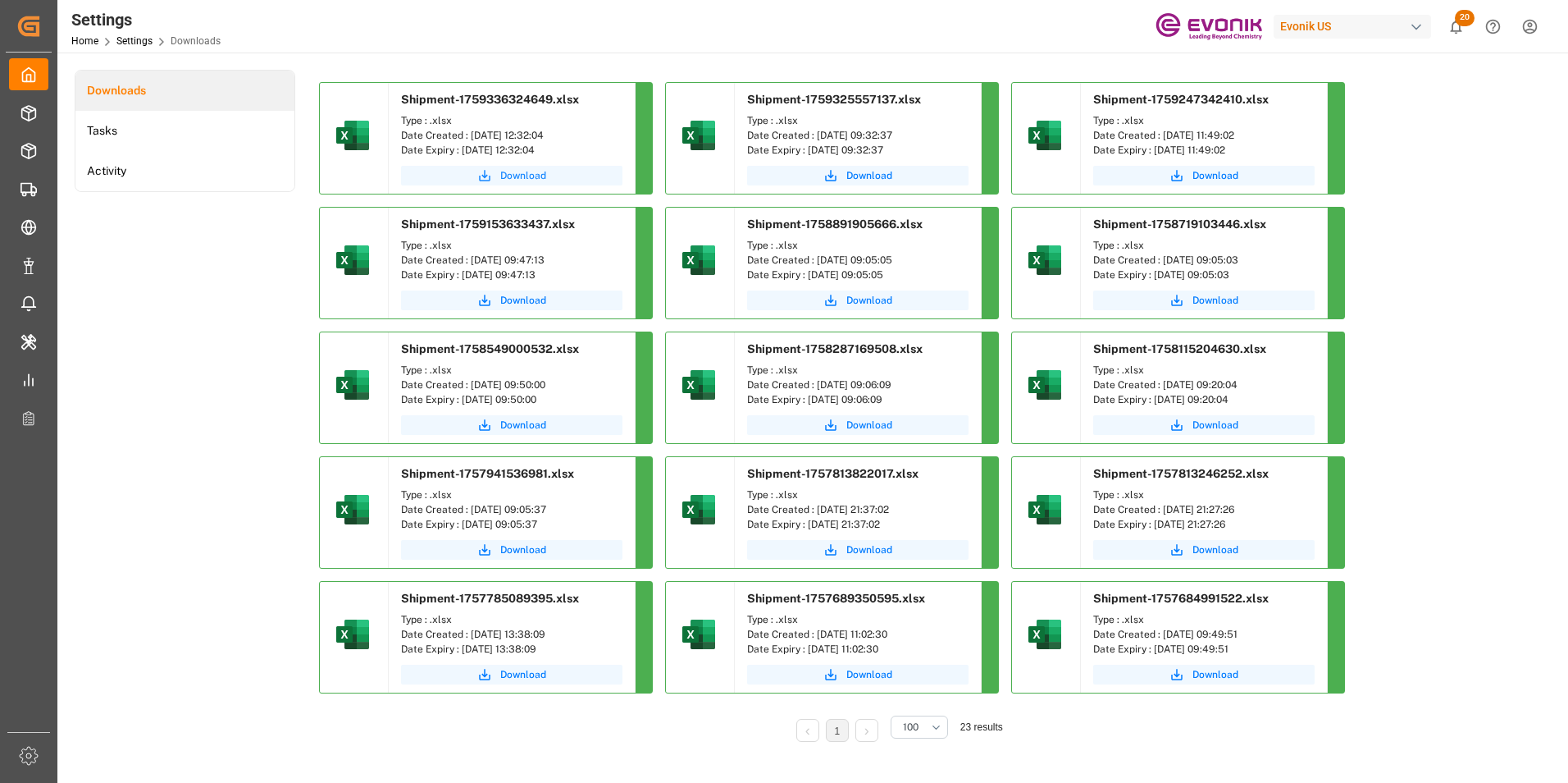
click at [530, 175] on span "Download" at bounding box center [523, 175] width 46 height 15
